Goal: Find specific page/section

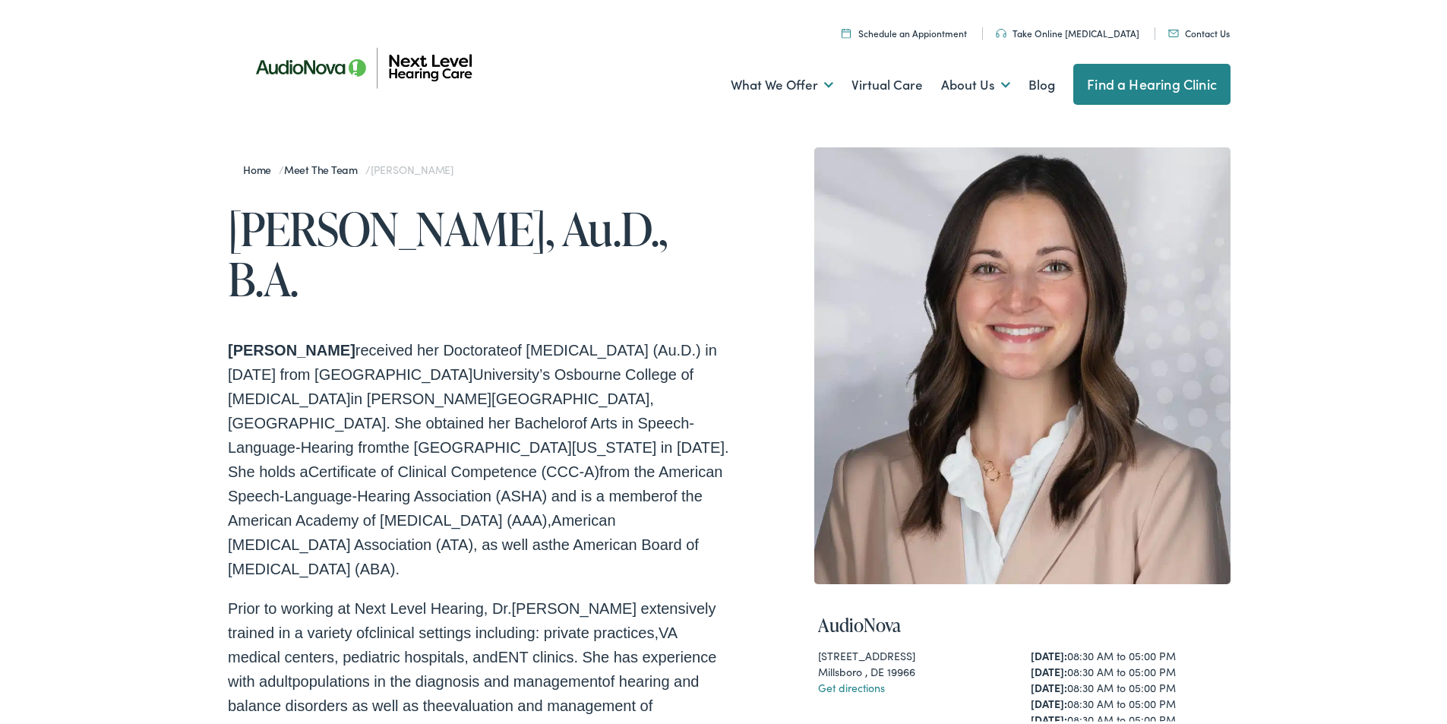
click at [1130, 79] on link "Find a Hearing Clinic" at bounding box center [1152, 81] width 157 height 41
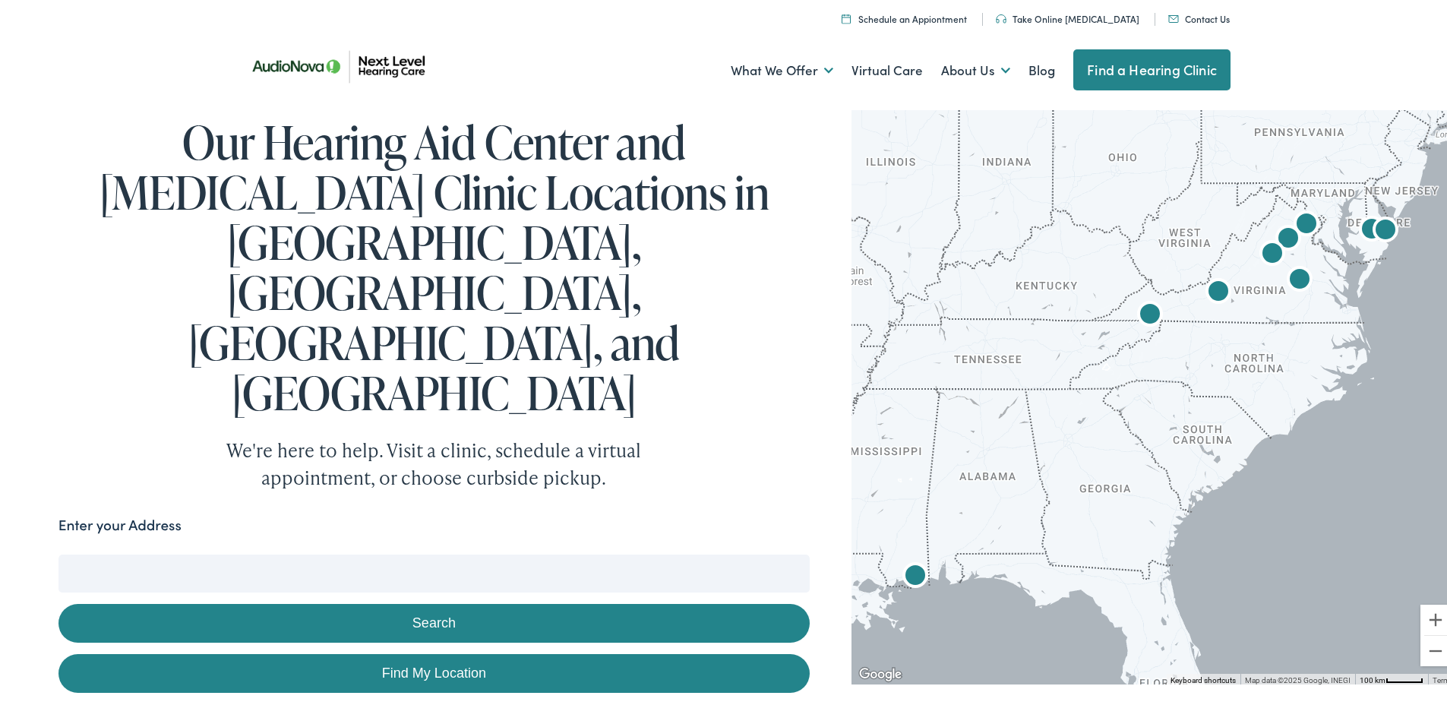
drag, startPoint x: 1223, startPoint y: 337, endPoint x: 1082, endPoint y: 475, distance: 197.7
click at [1082, 475] on div at bounding box center [1155, 392] width 607 height 579
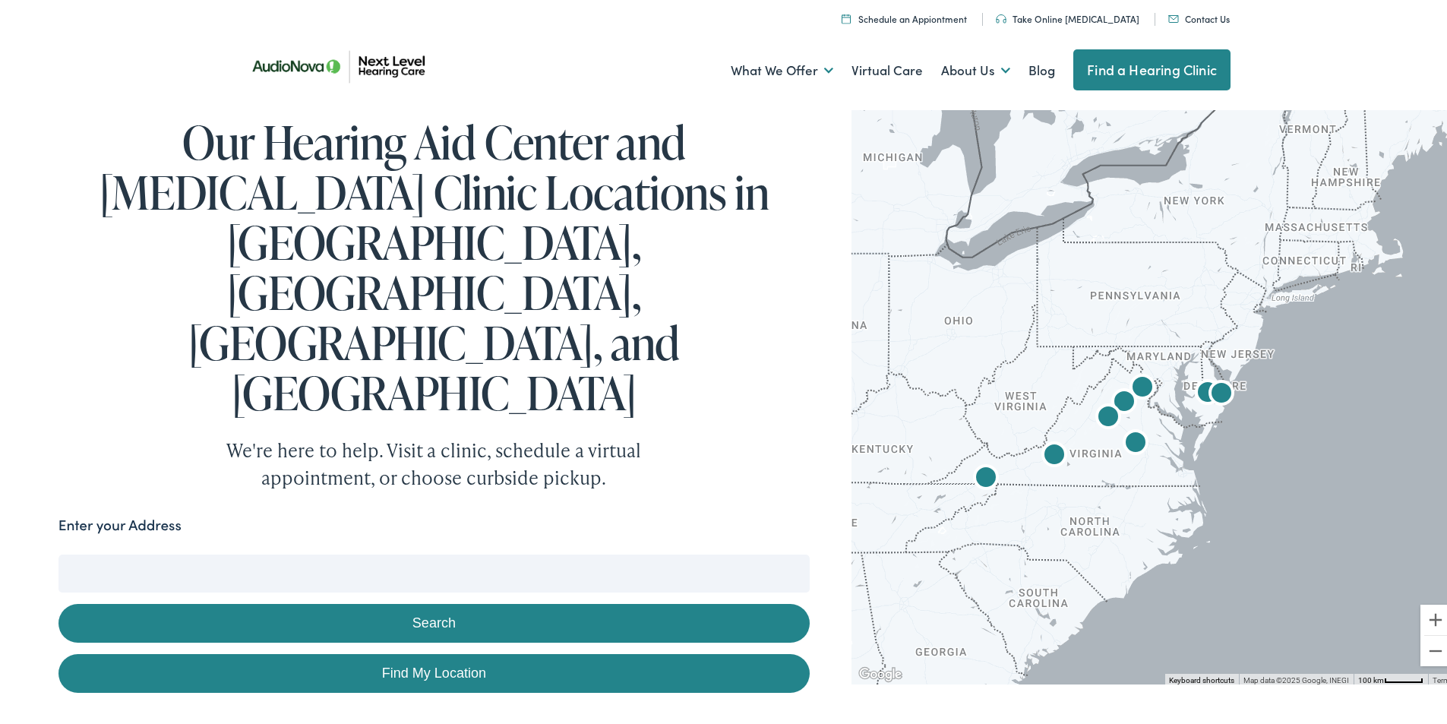
click at [1210, 391] on img "AudioNova" at bounding box center [1221, 392] width 36 height 36
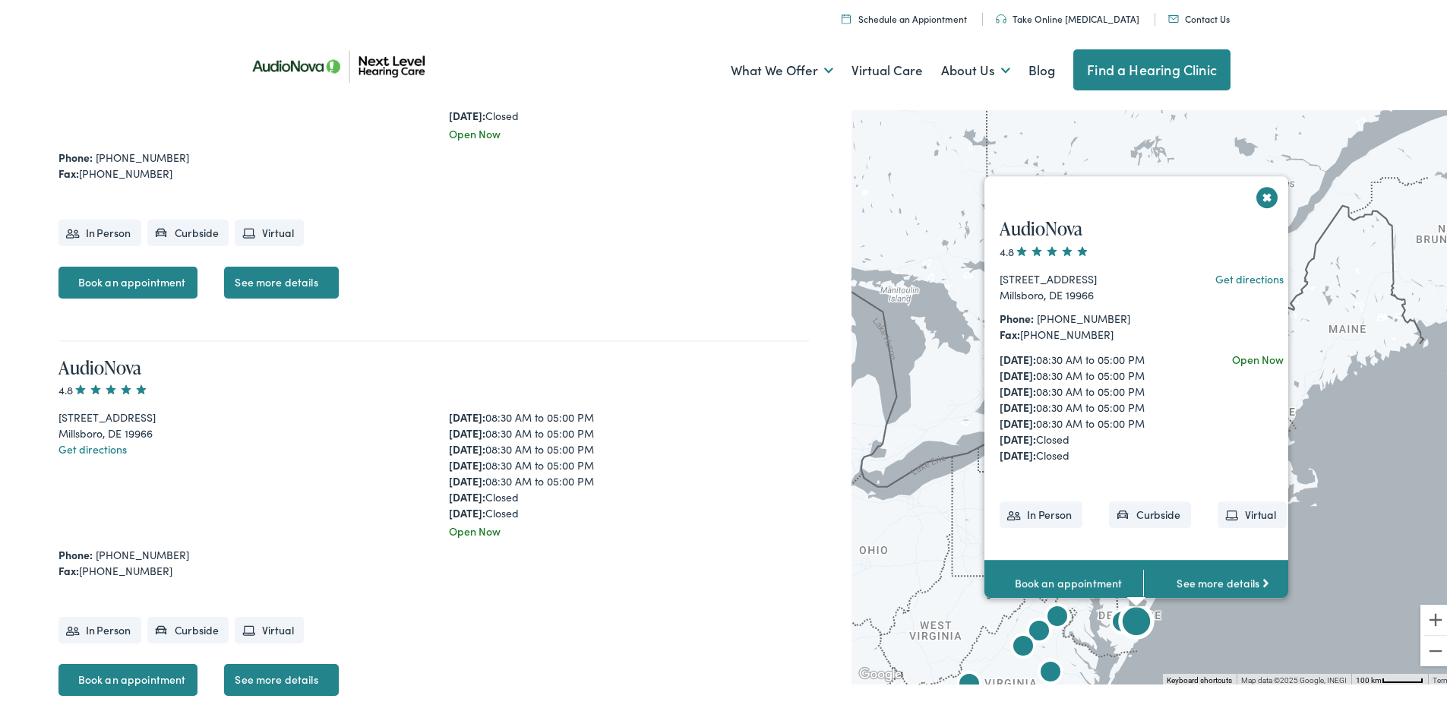
scroll to position [2364, 0]
click at [1105, 616] on img "AudioNova" at bounding box center [1123, 620] width 36 height 36
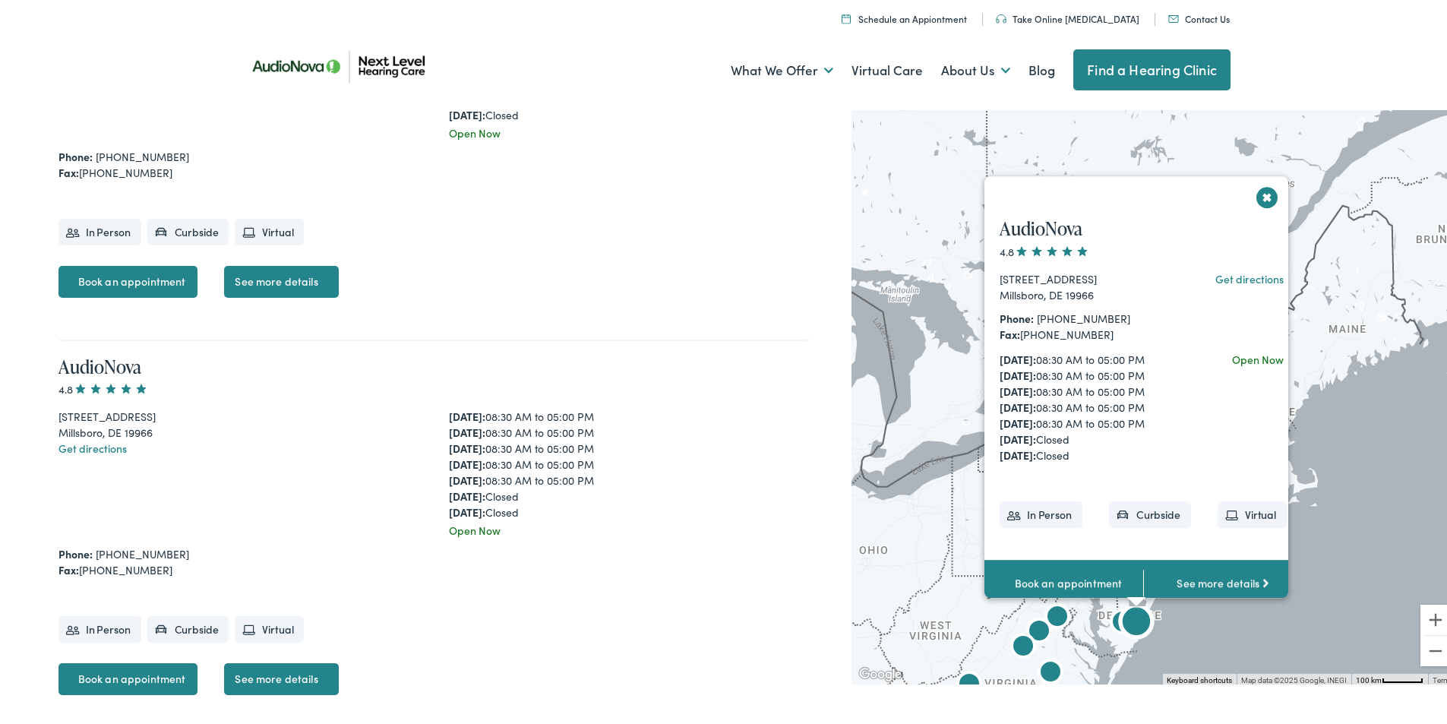
click at [104, 438] on link "Get directions" at bounding box center [93, 445] width 68 height 15
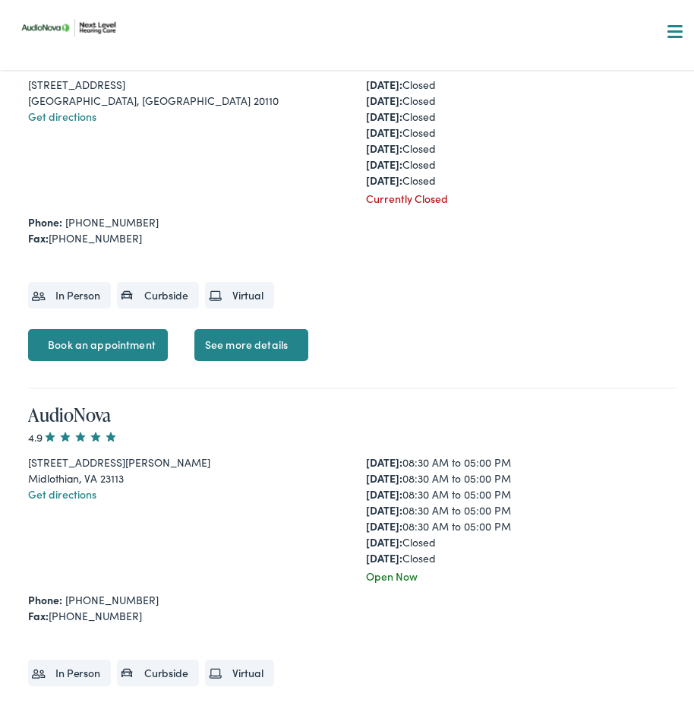
scroll to position [2051, 0]
